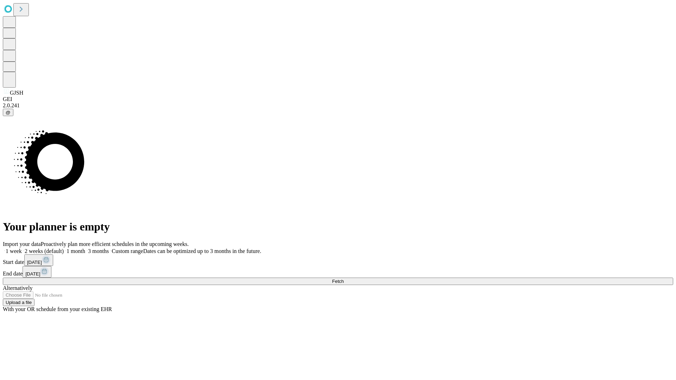
click at [344, 279] on span "Fetch" at bounding box center [338, 281] width 12 height 5
